Goal: Task Accomplishment & Management: Manage account settings

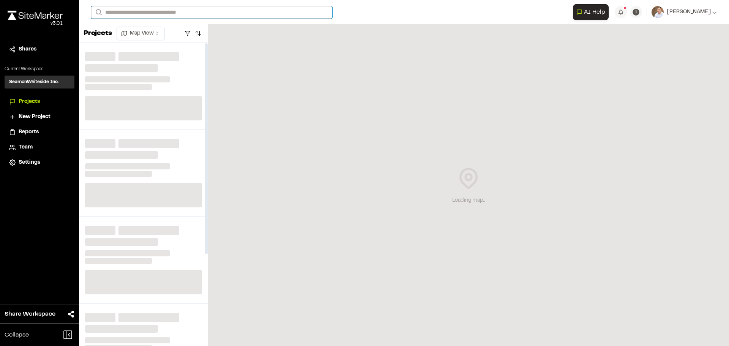
click at [132, 13] on input "Search" at bounding box center [211, 12] width 241 height 13
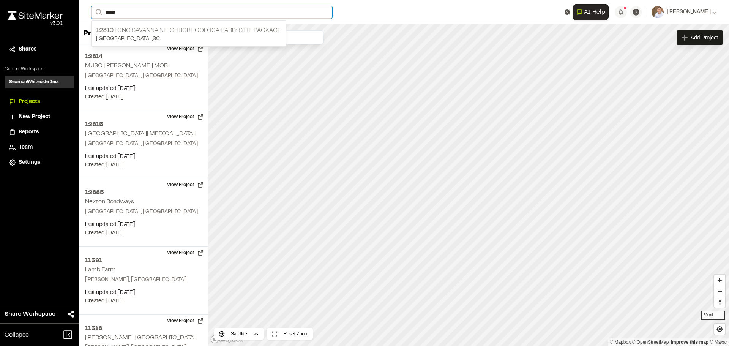
type input "*****"
click at [143, 34] on p "12310 Long Savanna Neighborhood 10A Early Site Package" at bounding box center [188, 30] width 185 height 9
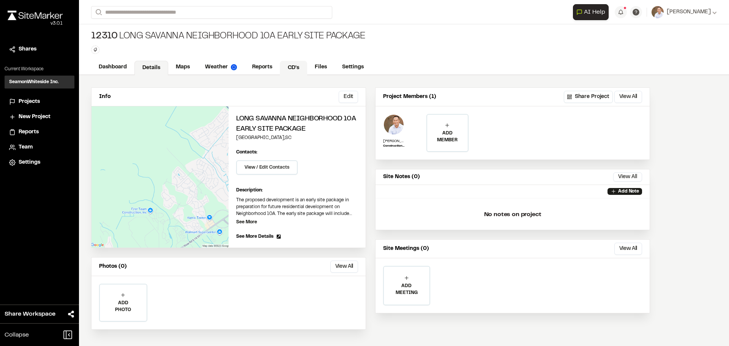
click at [287, 66] on link "CD's" at bounding box center [293, 68] width 27 height 14
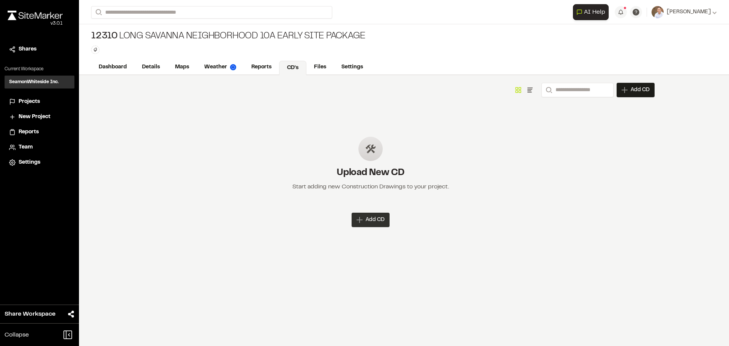
click at [373, 221] on span "Add CD" at bounding box center [375, 220] width 19 height 8
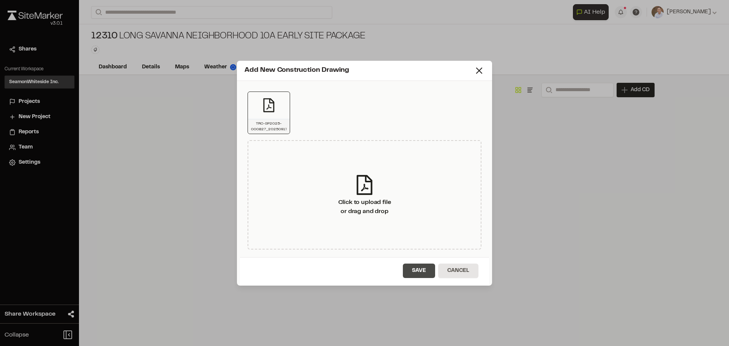
click at [413, 267] on button "Save" at bounding box center [419, 270] width 32 height 14
